Goal: Find specific page/section: Find specific page/section

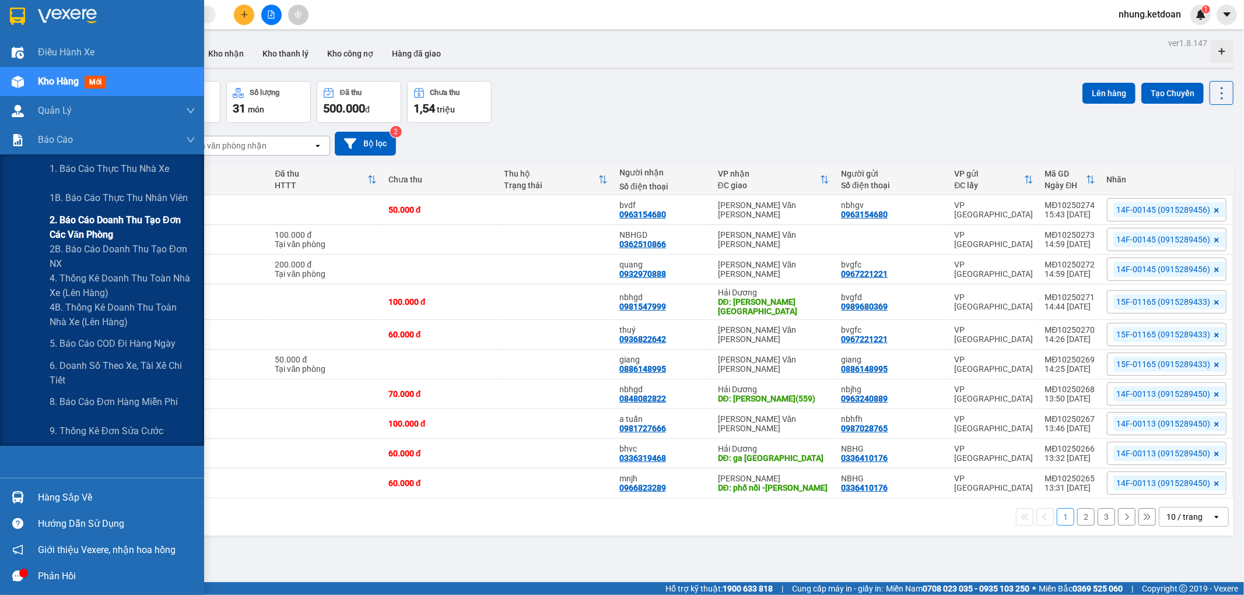
click at [119, 230] on span "2. Báo cáo doanh thu tạo đơn các văn phòng" at bounding box center [123, 227] width 146 height 29
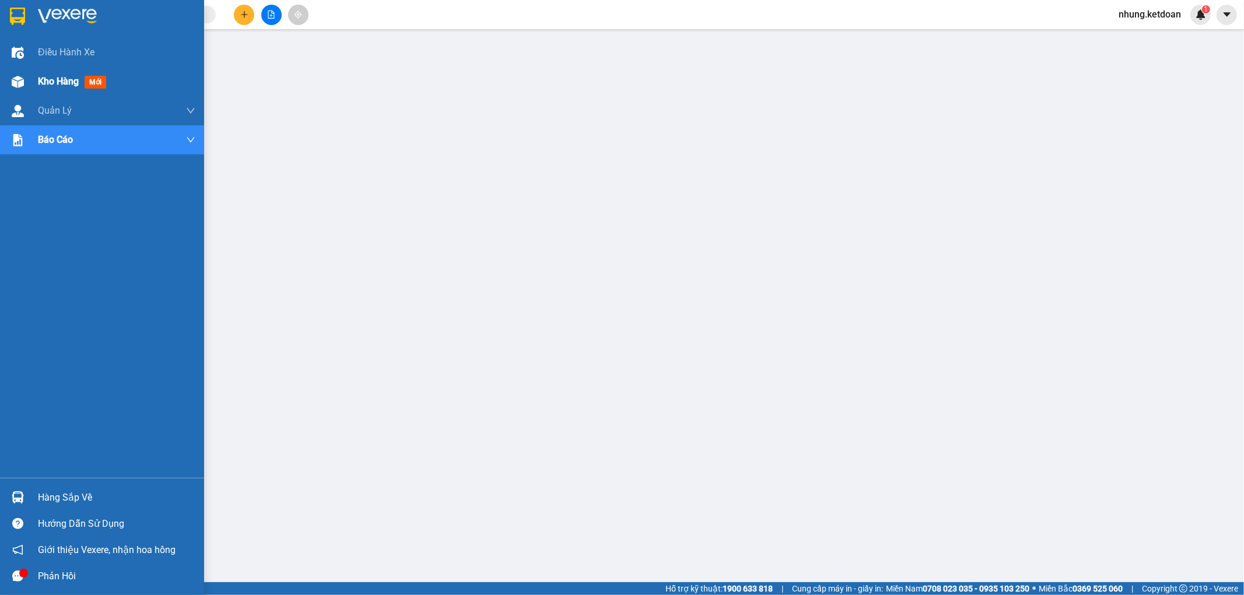
click at [27, 88] on div at bounding box center [18, 82] width 20 height 20
